Goal: Task Accomplishment & Management: Use online tool/utility

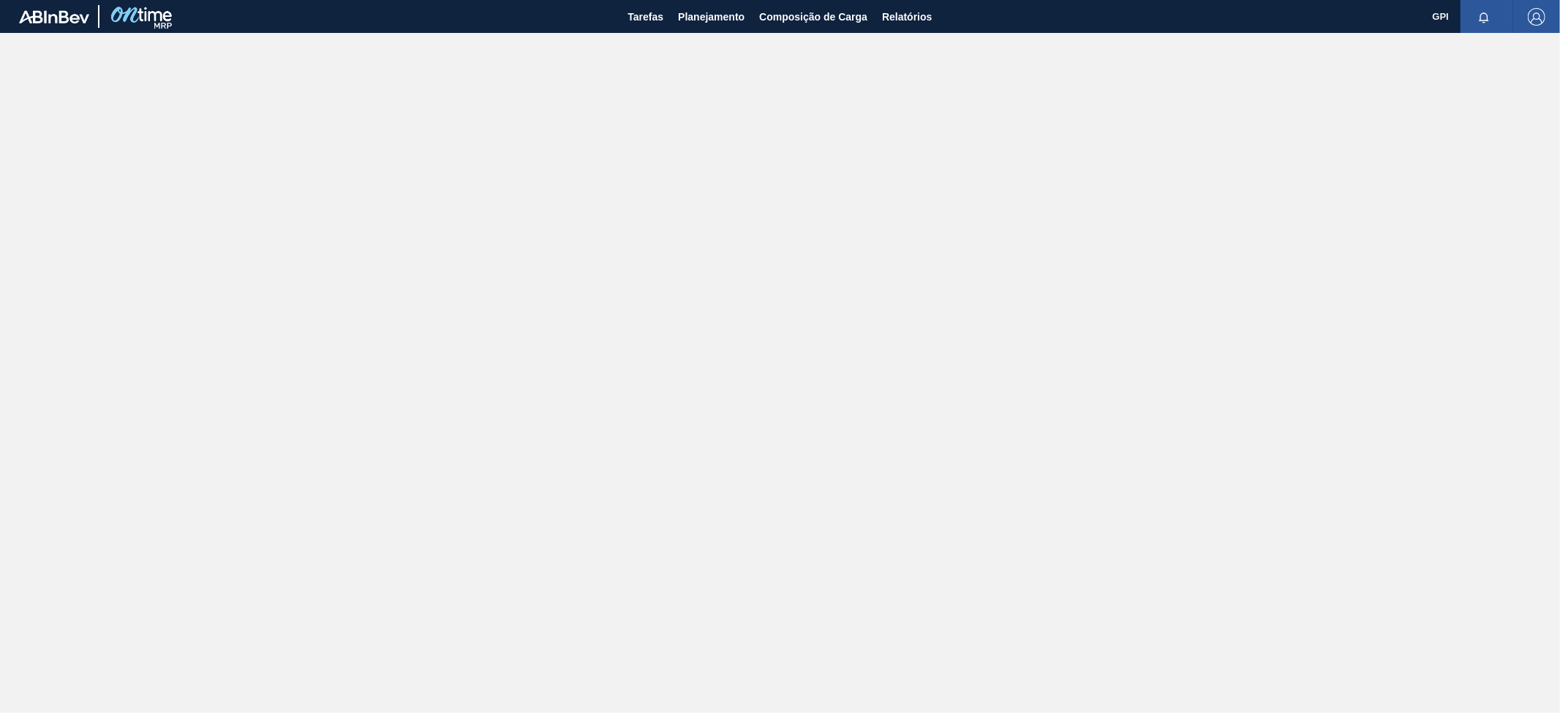
click at [783, 398] on main "Tarefas Planejamento Composição de Carga Relatórios GPI Marcar todas como lido" at bounding box center [780, 356] width 1560 height 713
click at [715, 18] on span "Planejamento" at bounding box center [711, 17] width 67 height 18
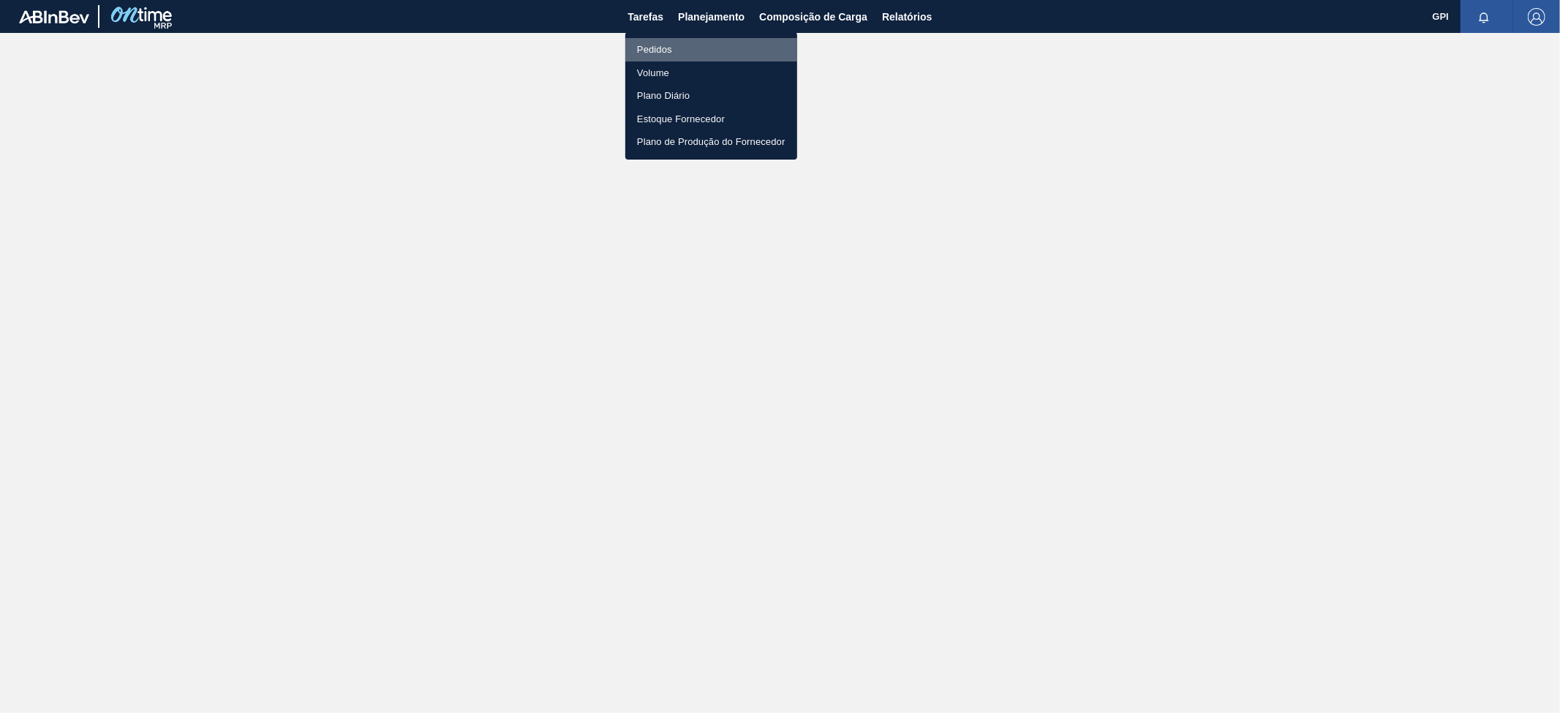
click at [676, 54] on li "Pedidos" at bounding box center [711, 49] width 172 height 23
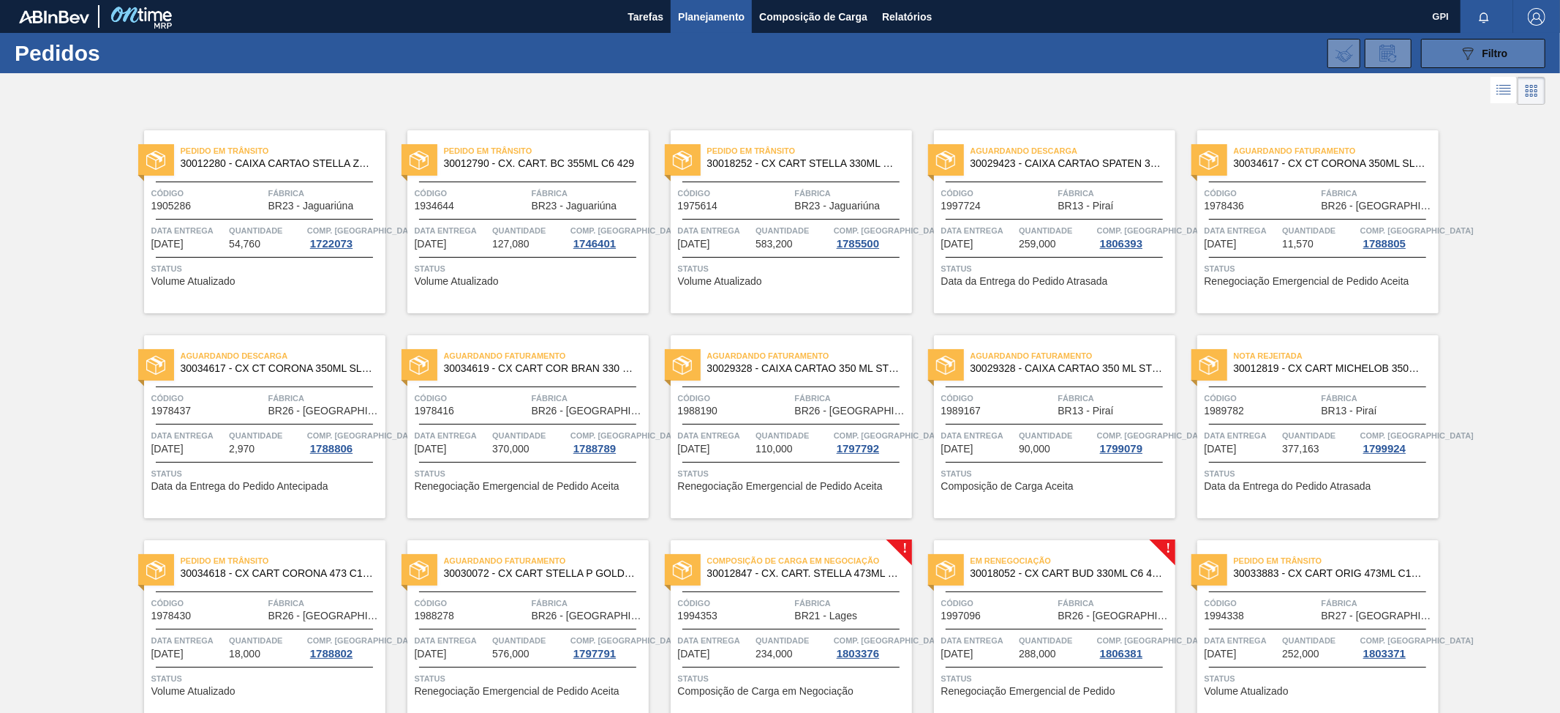
click at [1470, 48] on icon "089F7B8B-B2A5-4AFE-B5C0-19BA573D28AC" at bounding box center [1468, 54] width 18 height 18
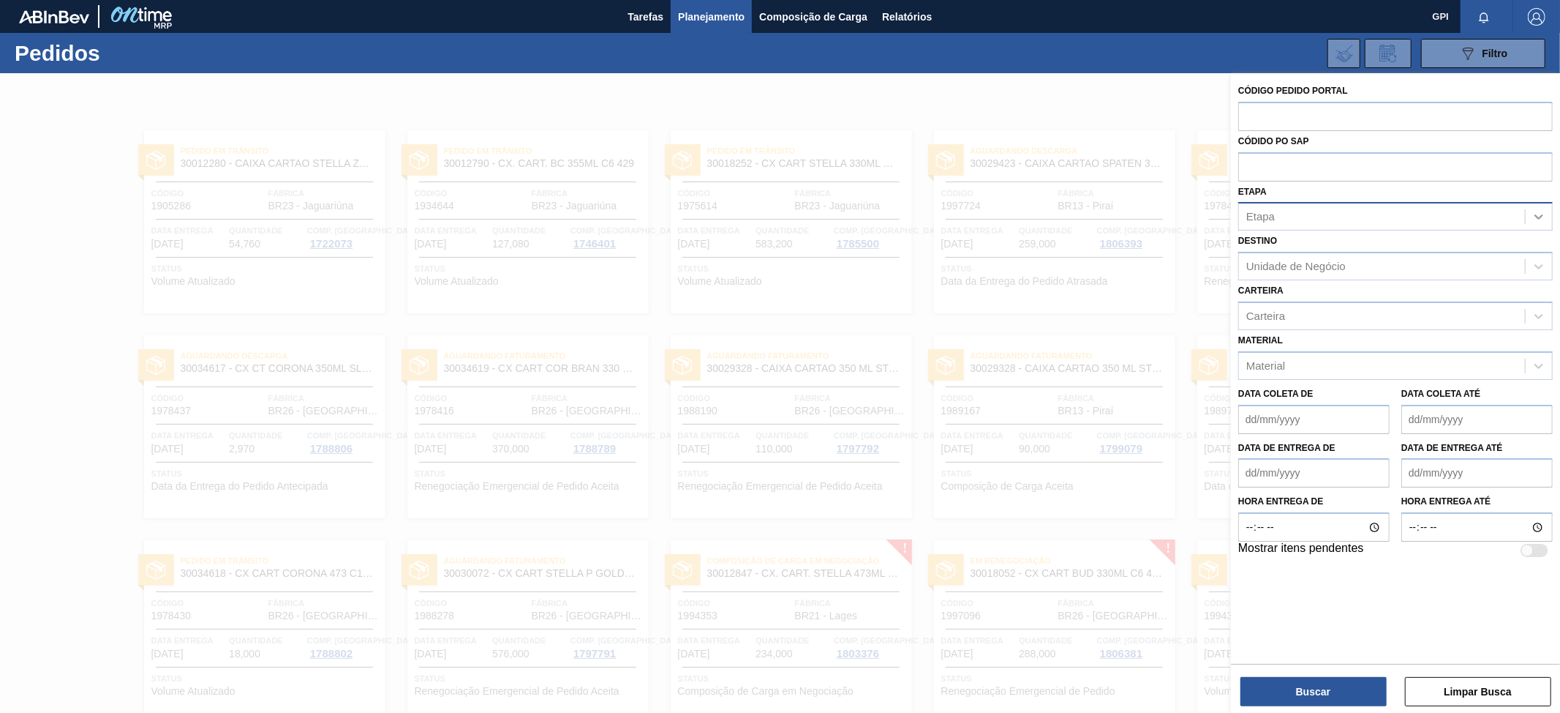
drag, startPoint x: 1542, startPoint y: 222, endPoint x: 1532, endPoint y: 224, distance: 10.3
click at [1542, 221] on icon at bounding box center [1539, 216] width 15 height 15
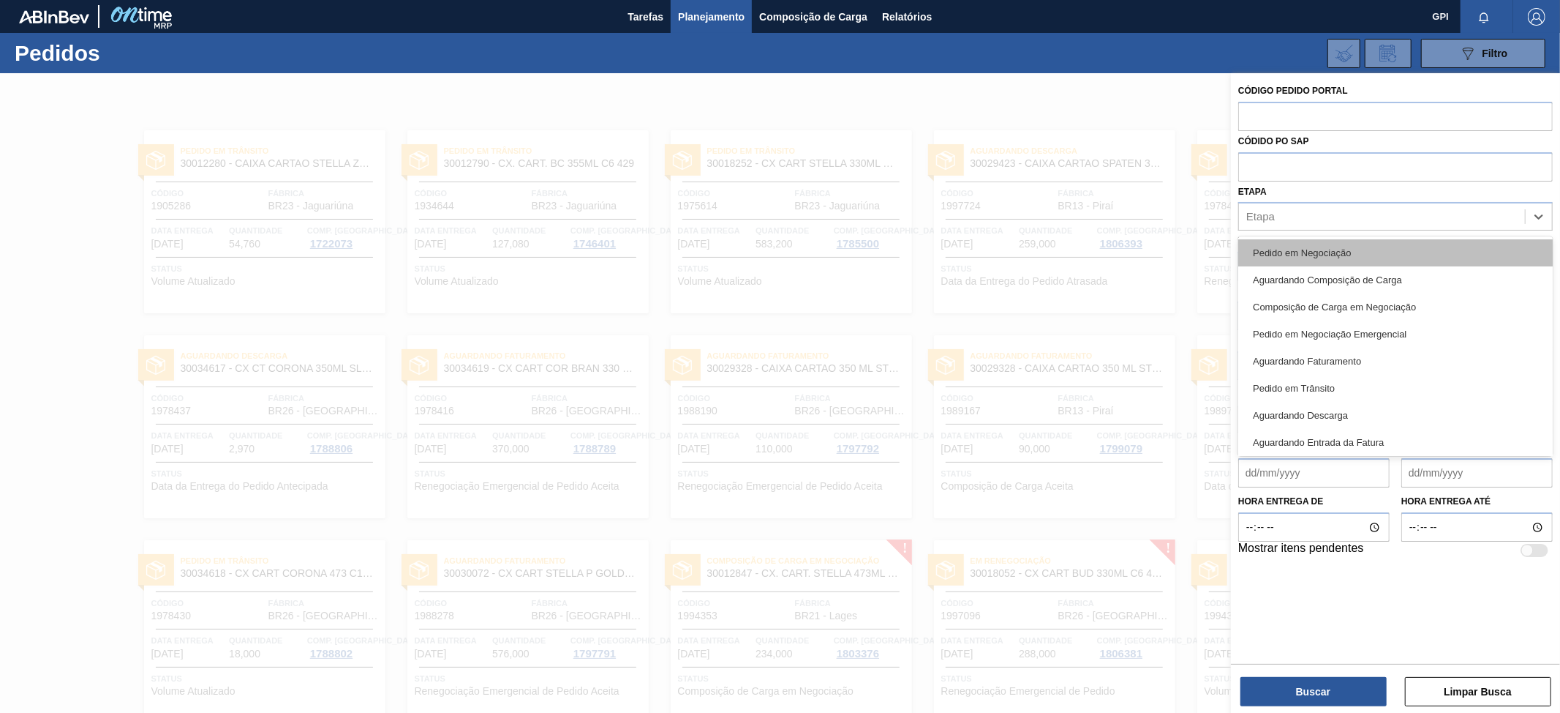
click at [1369, 255] on div "Pedido em Negociação" at bounding box center [1396, 252] width 315 height 27
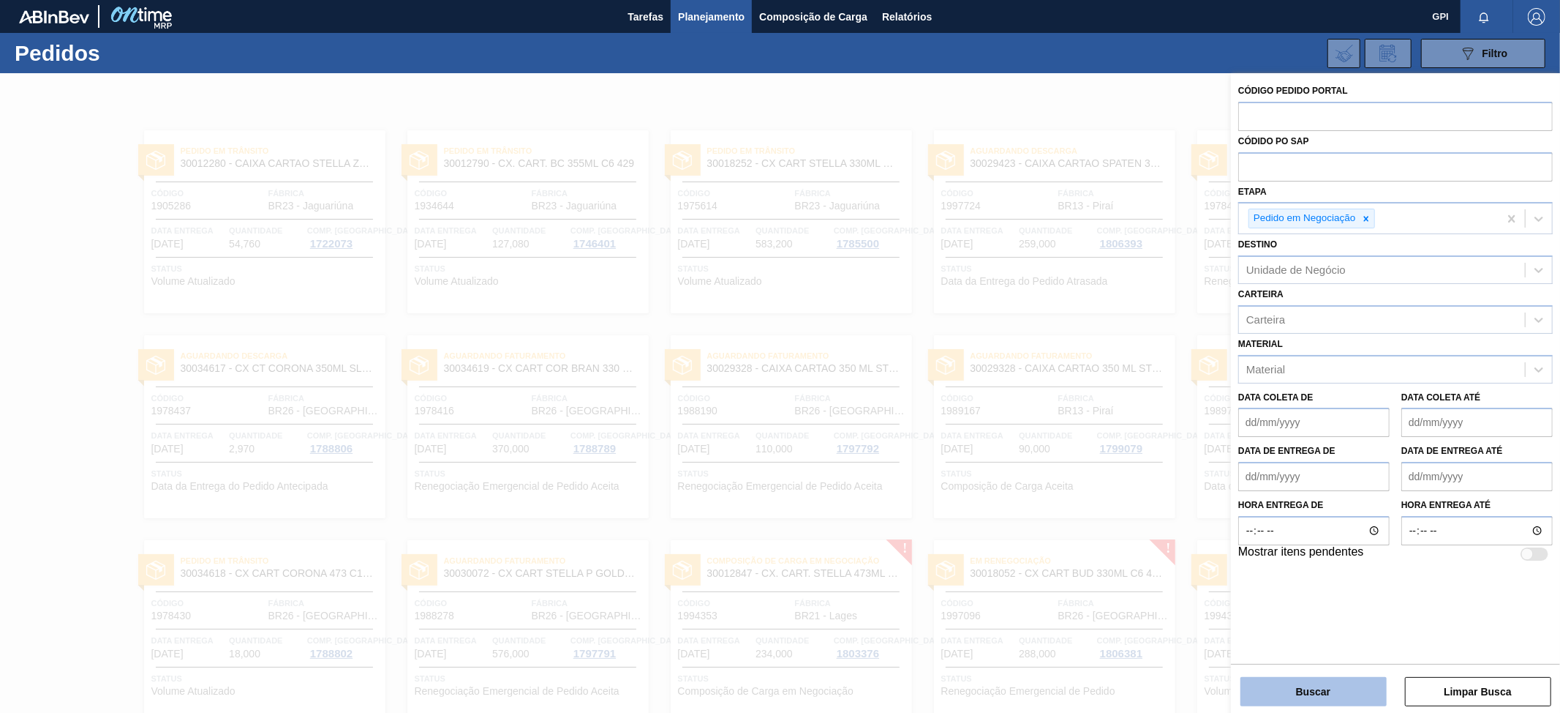
click at [1274, 691] on button "Buscar" at bounding box center [1314, 691] width 146 height 29
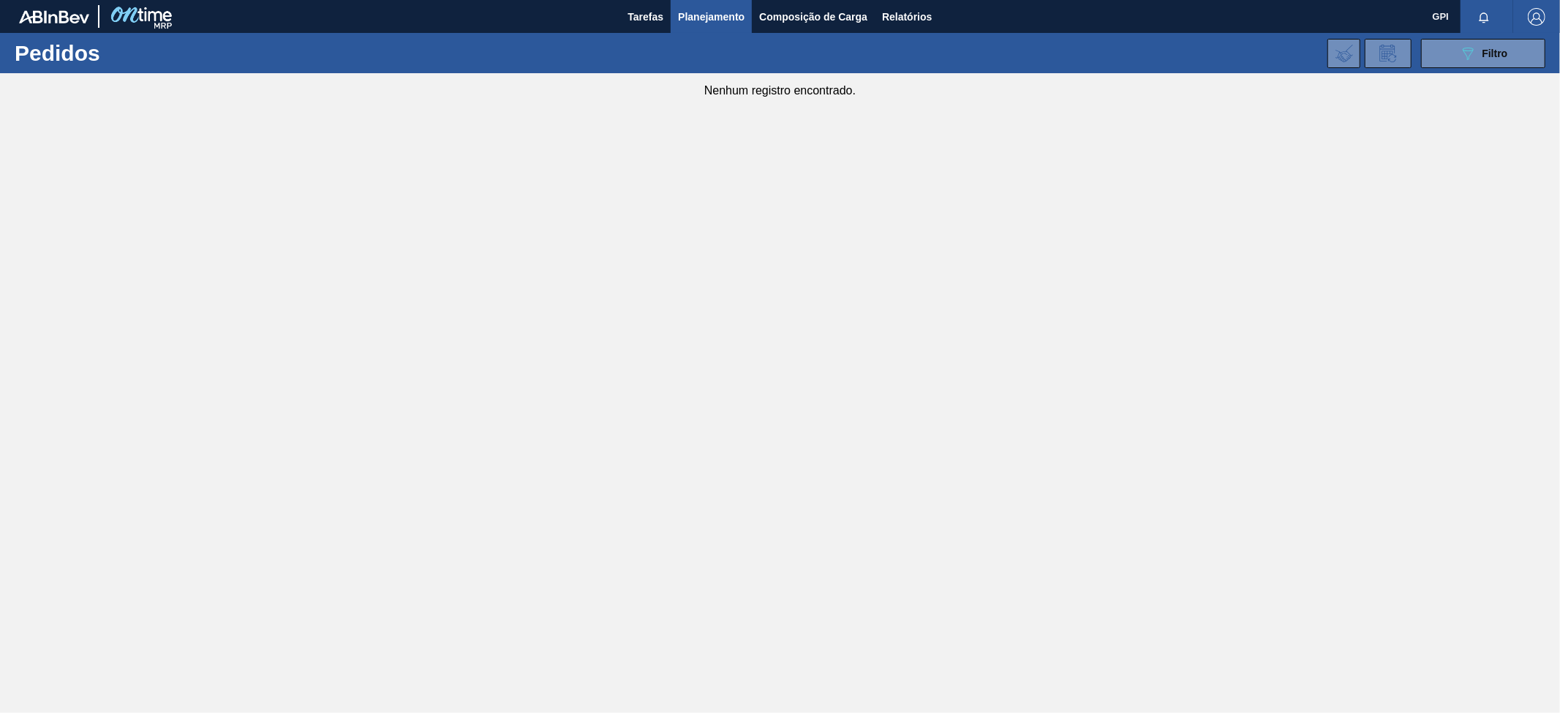
click at [708, 16] on span "Planejamento" at bounding box center [711, 17] width 67 height 18
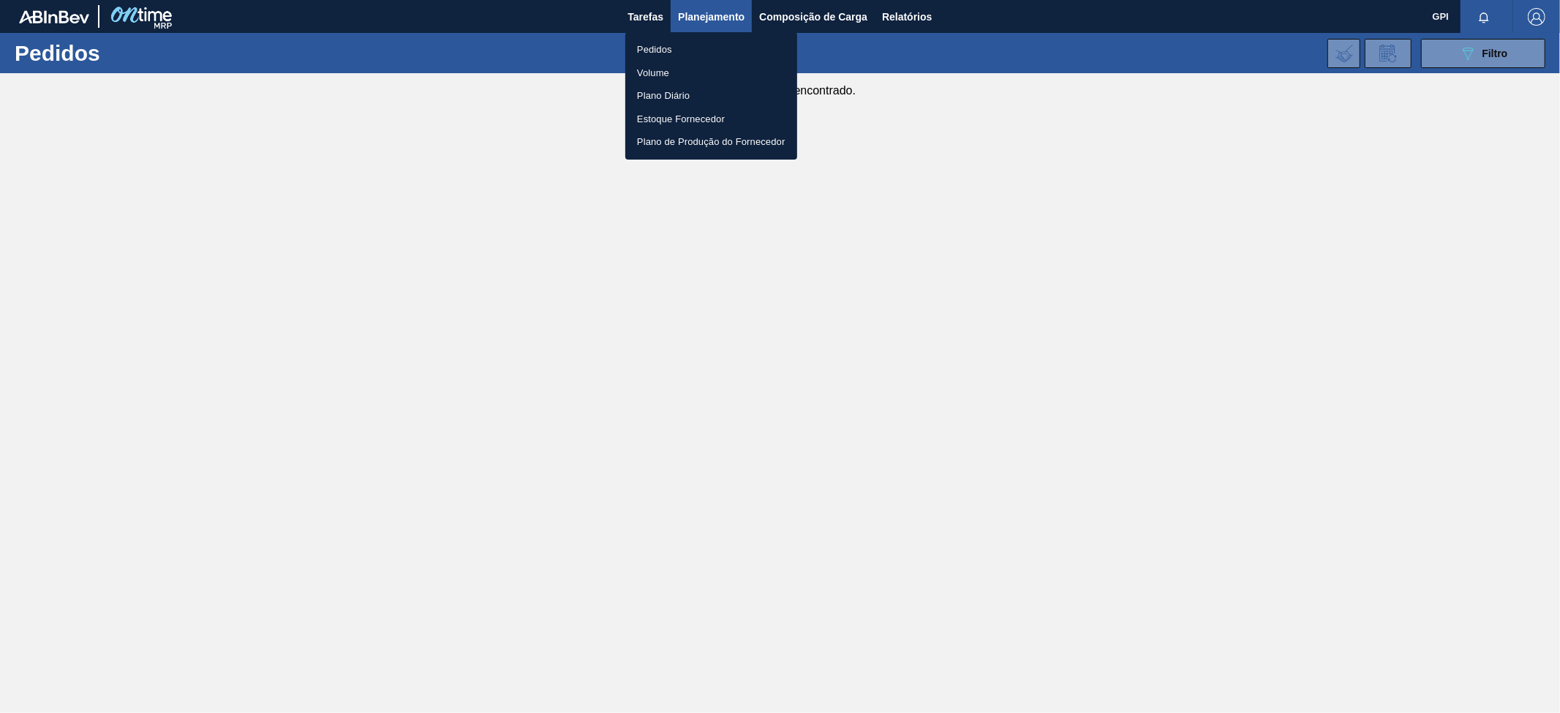
click at [670, 45] on li "Pedidos" at bounding box center [711, 49] width 172 height 23
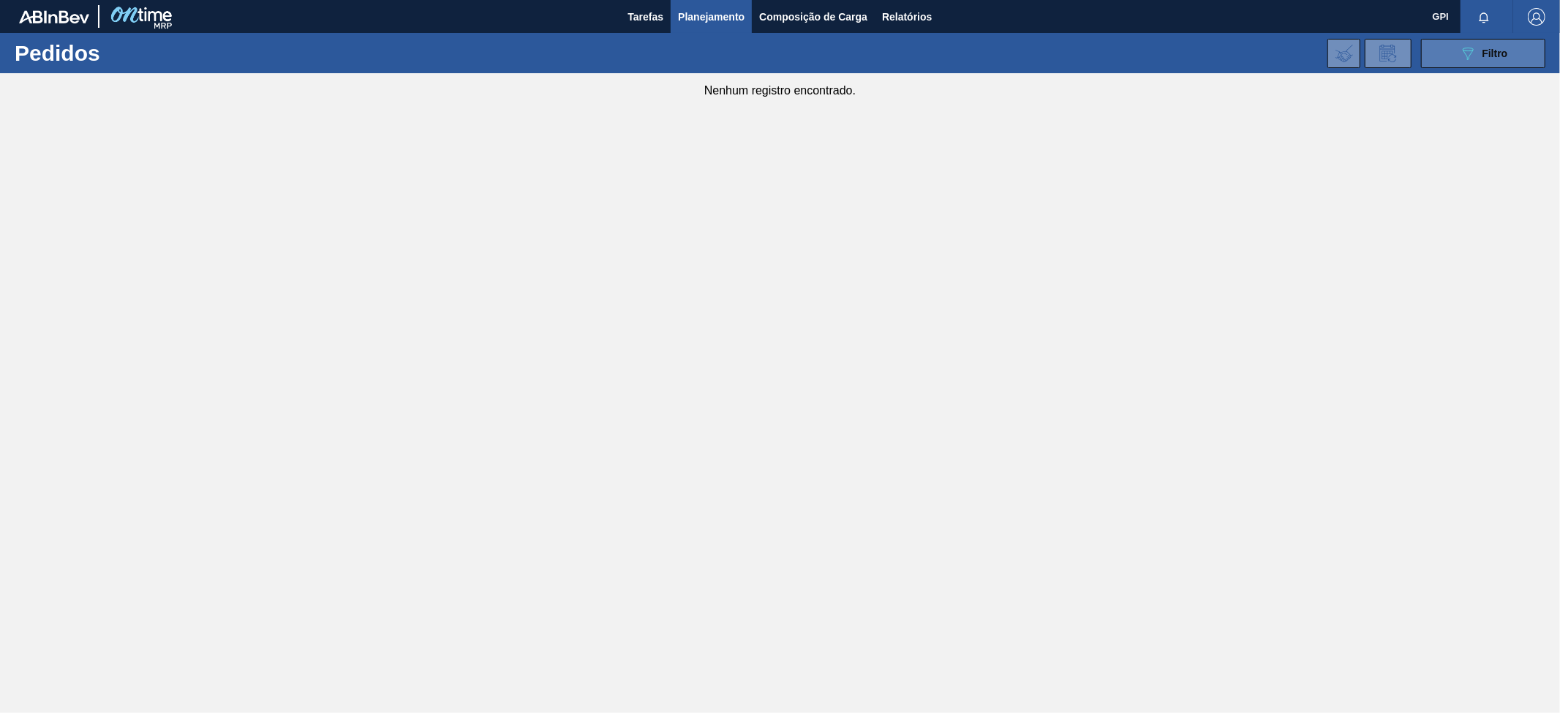
click at [1519, 57] on button "089F7B8B-B2A5-4AFE-B5C0-19BA573D28AC Filtro" at bounding box center [1483, 53] width 124 height 29
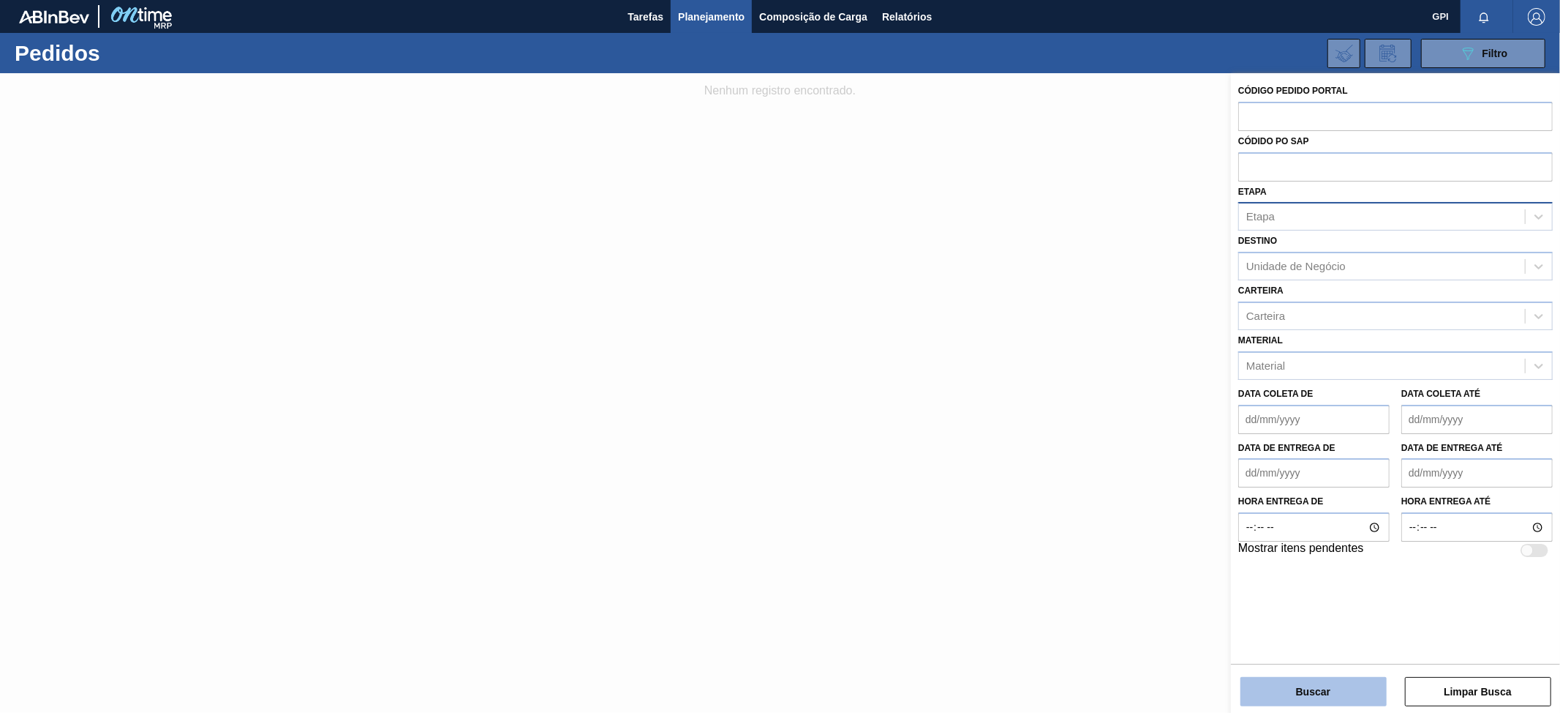
click at [1288, 685] on button "Buscar" at bounding box center [1314, 691] width 146 height 29
